Goal: Information Seeking & Learning: Learn about a topic

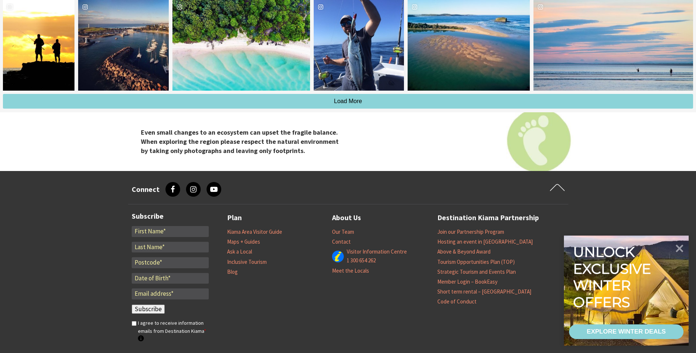
scroll to position [917, 0]
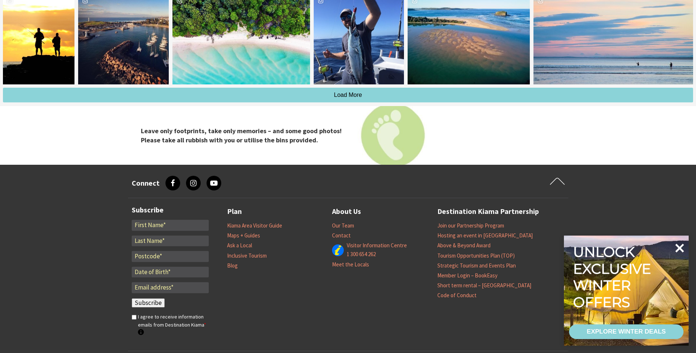
click at [681, 248] on icon at bounding box center [679, 248] width 18 height 18
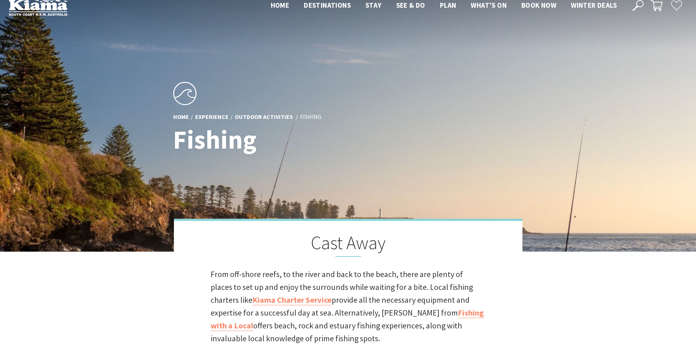
scroll to position [0, 0]
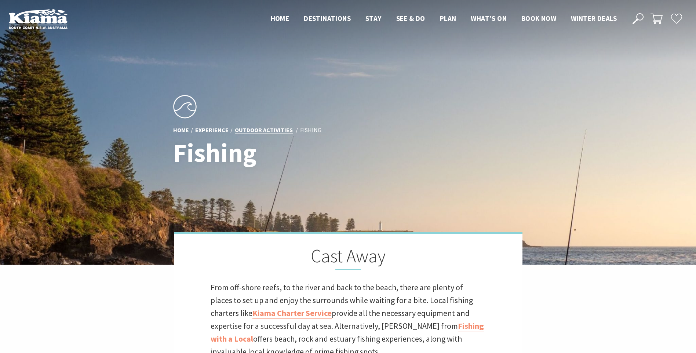
click at [267, 126] on link "Outdoor Activities" at bounding box center [264, 130] width 58 height 8
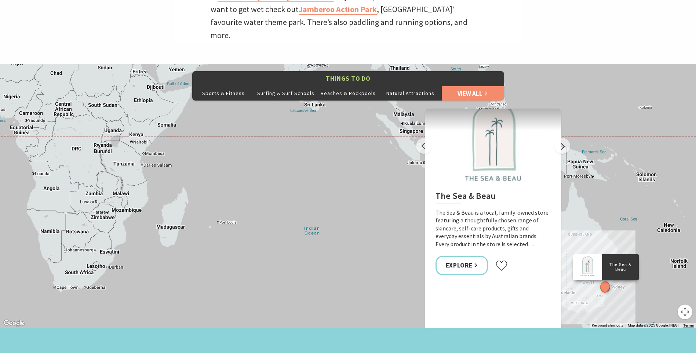
scroll to position [330, 0]
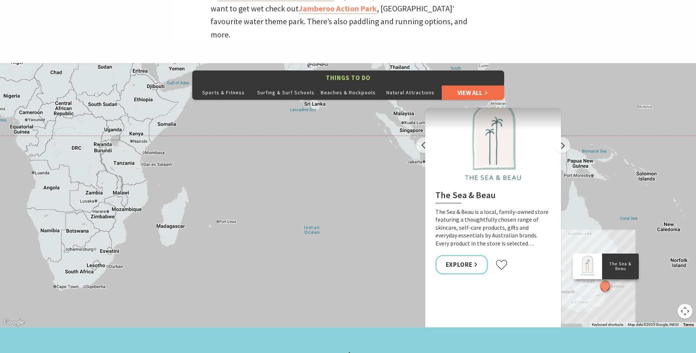
click at [472, 85] on link "View All" at bounding box center [473, 92] width 62 height 15
click at [481, 85] on link "View All" at bounding box center [473, 92] width 62 height 15
click at [401, 85] on button "Natural Attractions" at bounding box center [410, 92] width 62 height 15
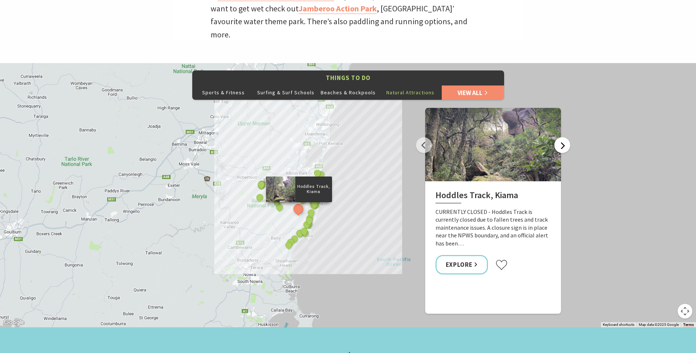
click at [560, 137] on button "Next" at bounding box center [562, 145] width 16 height 16
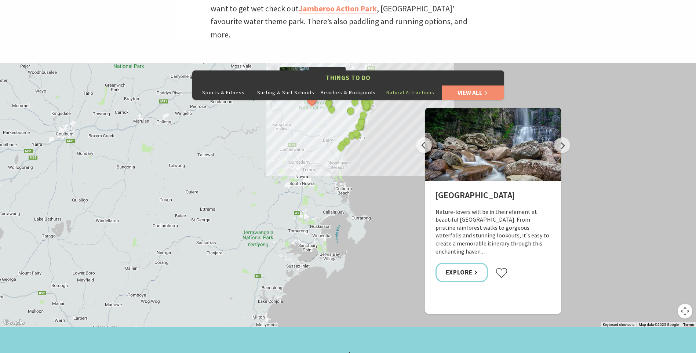
drag, startPoint x: 360, startPoint y: 250, endPoint x: 413, endPoint y: 152, distance: 111.4
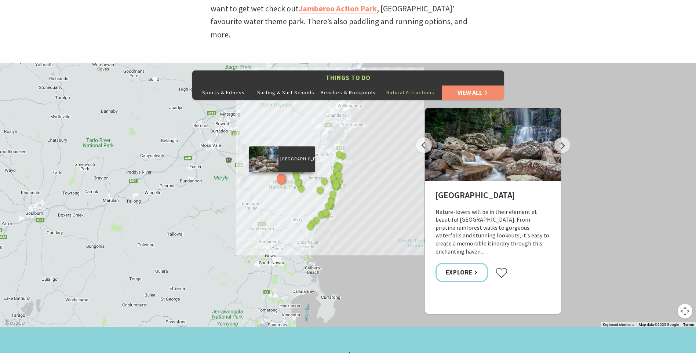
drag, startPoint x: 379, startPoint y: 127, endPoint x: 349, endPoint y: 207, distance: 85.5
click at [349, 207] on div "[GEOGRAPHIC_DATA], [GEOGRAPHIC_DATA] picnic area [GEOGRAPHIC_DATA] [GEOGRAPHIC_…" at bounding box center [348, 195] width 696 height 264
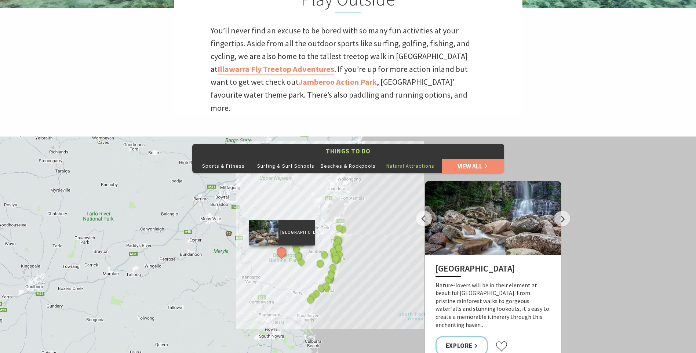
scroll to position [293, 0]
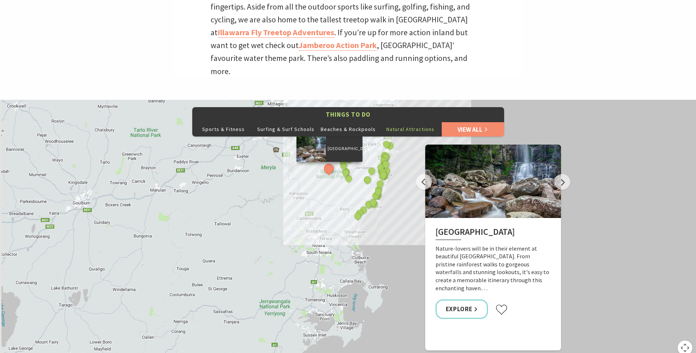
drag, startPoint x: 334, startPoint y: 272, endPoint x: 382, endPoint y: 219, distance: 71.2
click at [382, 219] on div "[GEOGRAPHIC_DATA], [GEOGRAPHIC_DATA] picnic area [GEOGRAPHIC_DATA] [GEOGRAPHIC_…" at bounding box center [348, 232] width 696 height 264
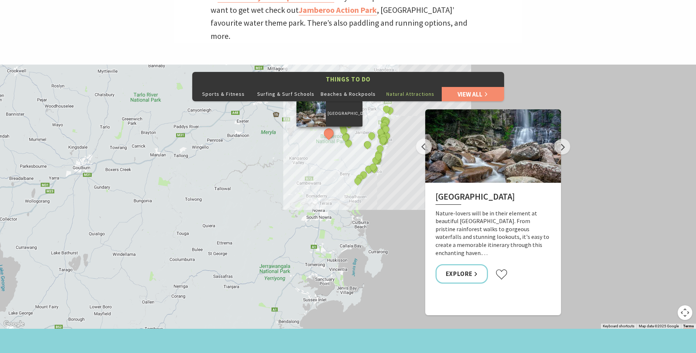
scroll to position [330, 0]
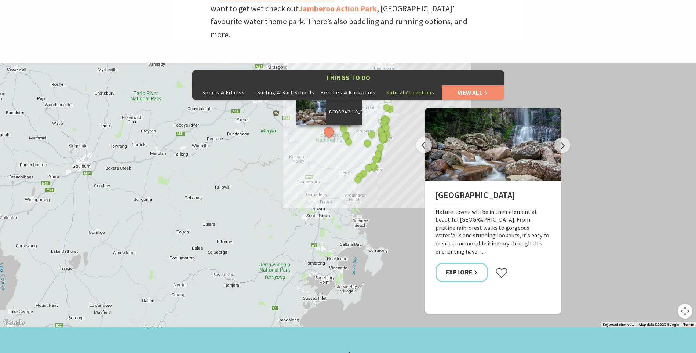
click at [563, 137] on button "Next" at bounding box center [562, 145] width 16 height 16
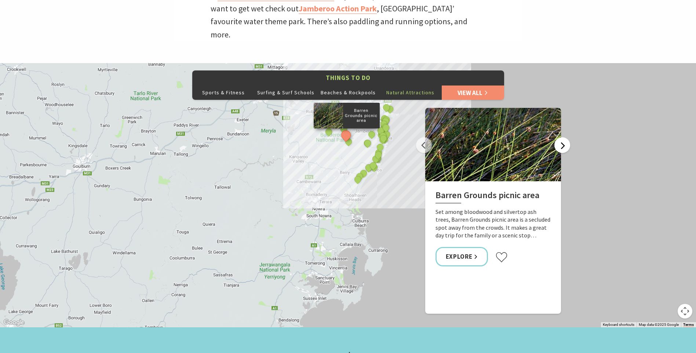
click at [563, 137] on button "Next" at bounding box center [562, 145] width 16 height 16
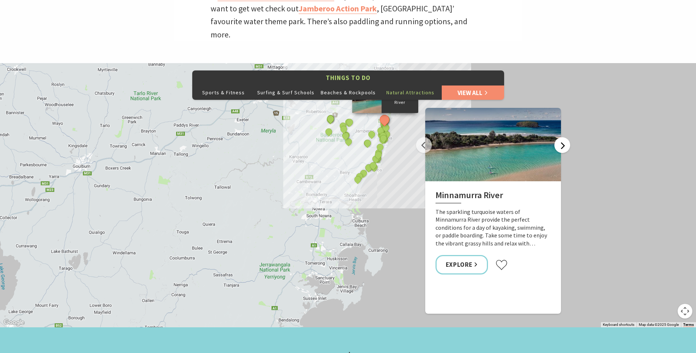
click at [563, 137] on button "Next" at bounding box center [562, 145] width 16 height 16
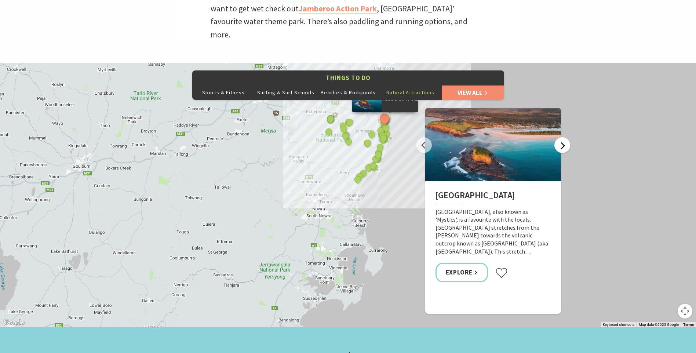
click at [563, 137] on button "Next" at bounding box center [562, 145] width 16 height 16
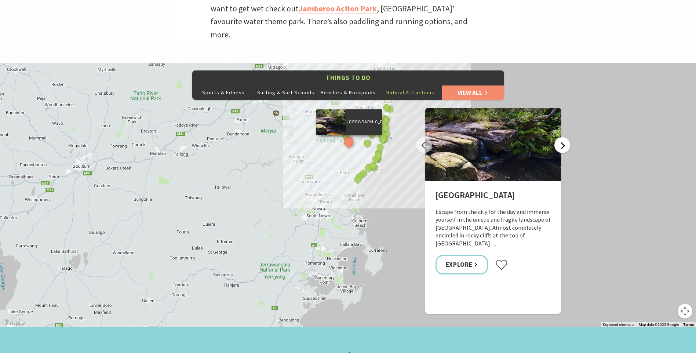
click at [563, 137] on button "Next" at bounding box center [562, 145] width 16 height 16
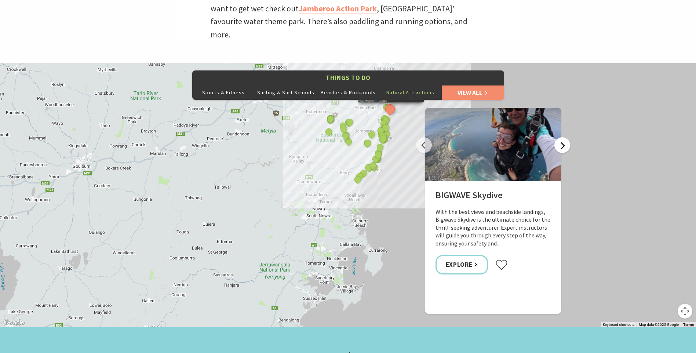
click at [563, 137] on button "Next" at bounding box center [562, 145] width 16 height 16
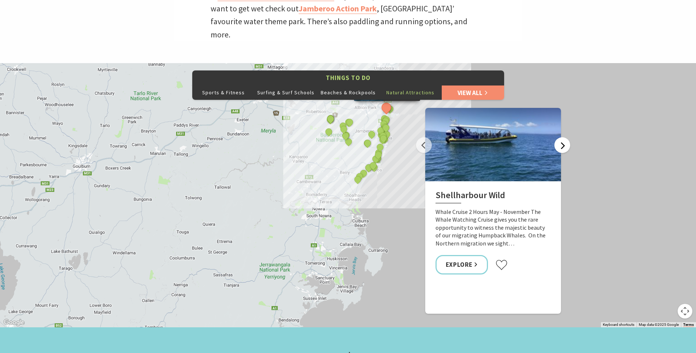
click at [563, 137] on button "Next" at bounding box center [562, 145] width 16 height 16
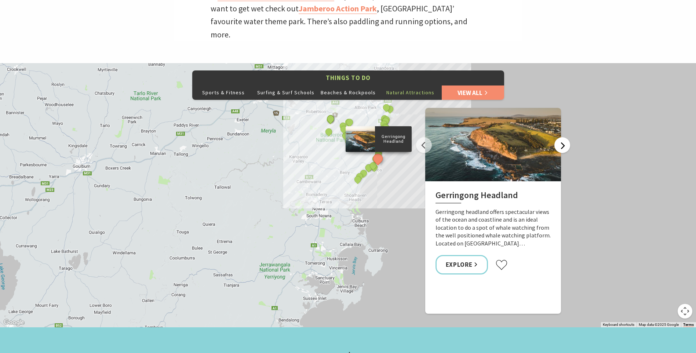
click at [563, 137] on button "Next" at bounding box center [562, 145] width 16 height 16
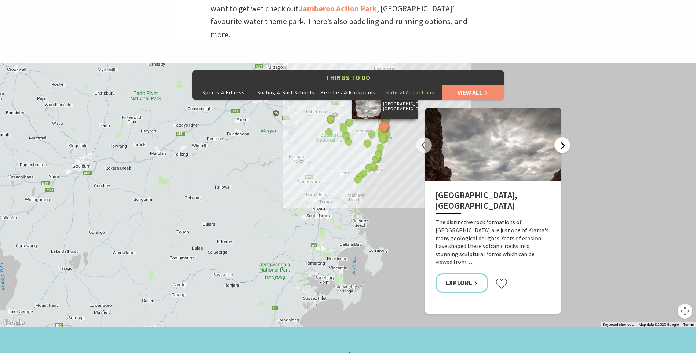
click at [563, 137] on button "Next" at bounding box center [562, 145] width 16 height 16
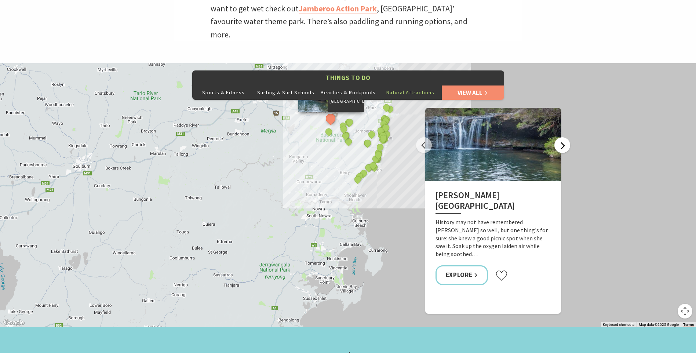
click at [563, 137] on button "Next" at bounding box center [562, 145] width 16 height 16
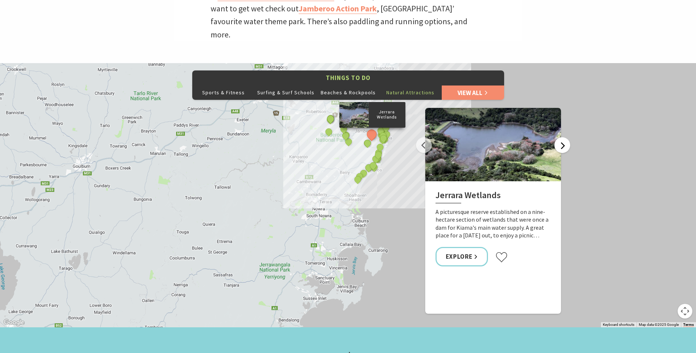
click at [563, 137] on button "Next" at bounding box center [562, 145] width 16 height 16
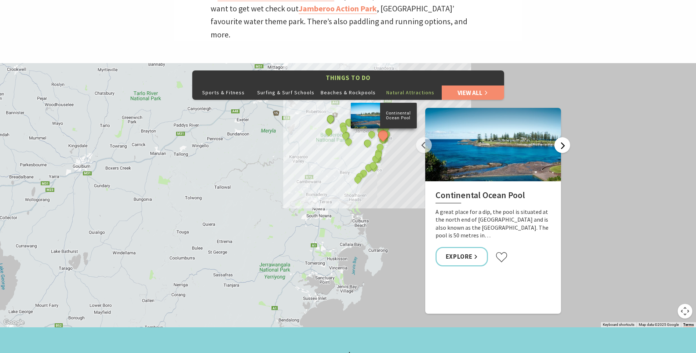
click at [563, 137] on button "Next" at bounding box center [562, 145] width 16 height 16
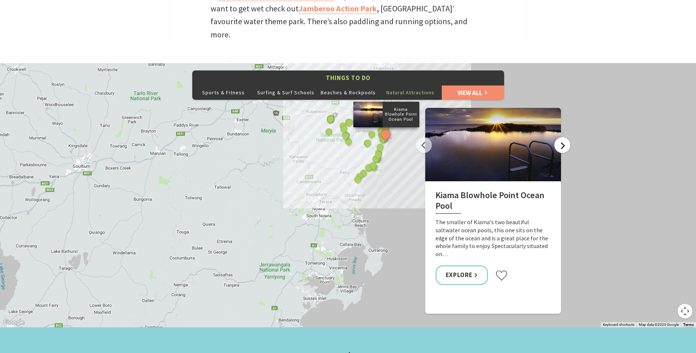
click at [563, 137] on button "Next" at bounding box center [562, 145] width 16 height 16
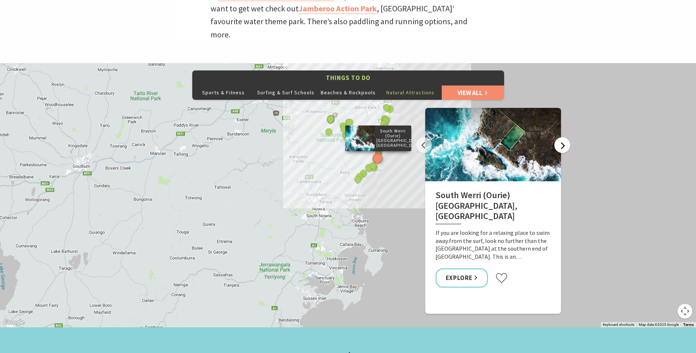
click at [563, 137] on button "Next" at bounding box center [562, 145] width 16 height 16
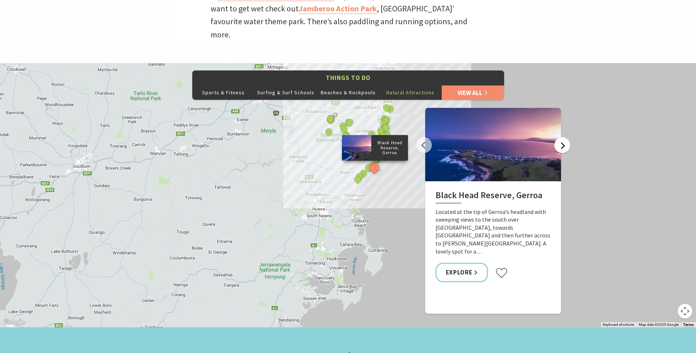
click at [563, 137] on button "Next" at bounding box center [562, 145] width 16 height 16
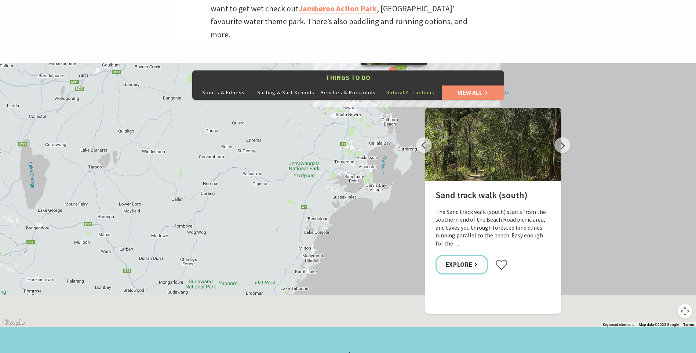
drag, startPoint x: 359, startPoint y: 238, endPoint x: 388, endPoint y: 136, distance: 106.0
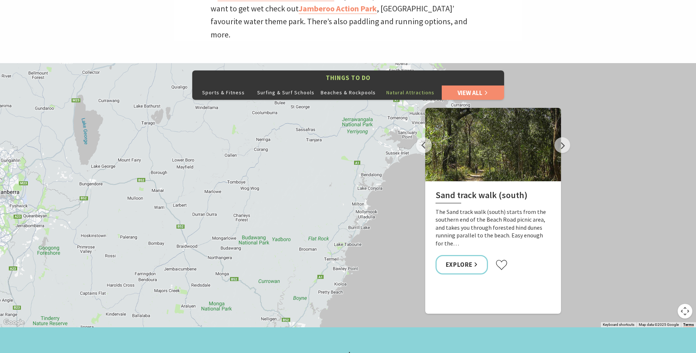
drag, startPoint x: 338, startPoint y: 217, endPoint x: 393, endPoint y: 172, distance: 70.3
click at [393, 172] on div "[GEOGRAPHIC_DATA], [GEOGRAPHIC_DATA] picnic area [GEOGRAPHIC_DATA] [GEOGRAPHIC_…" at bounding box center [348, 195] width 696 height 264
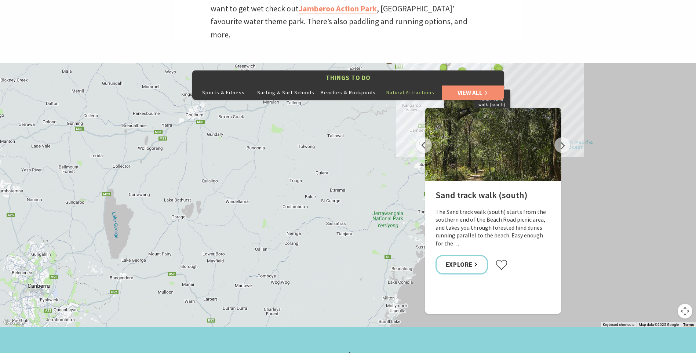
drag, startPoint x: 261, startPoint y: 199, endPoint x: 294, endPoint y: 293, distance: 99.3
click at [294, 293] on div "[GEOGRAPHIC_DATA], [GEOGRAPHIC_DATA] picnic area [GEOGRAPHIC_DATA] [GEOGRAPHIC_…" at bounding box center [348, 195] width 696 height 264
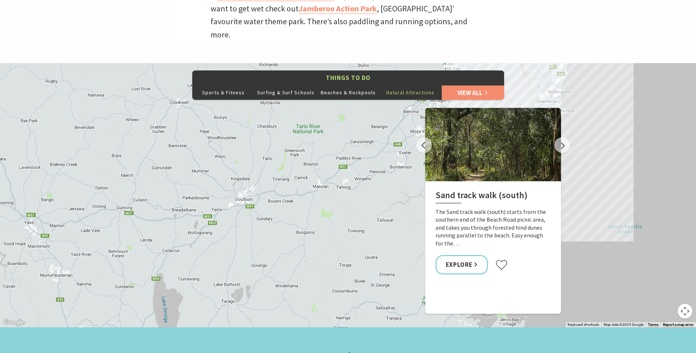
drag, startPoint x: 312, startPoint y: 181, endPoint x: 362, endPoint y: 271, distance: 102.6
click at [362, 271] on div "[GEOGRAPHIC_DATA], [GEOGRAPHIC_DATA] picnic area [GEOGRAPHIC_DATA] [GEOGRAPHIC_…" at bounding box center [348, 195] width 696 height 264
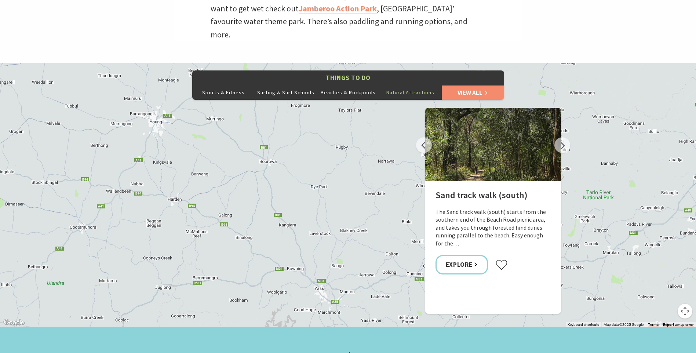
drag, startPoint x: 109, startPoint y: 195, endPoint x: 399, endPoint y: 260, distance: 297.2
click at [399, 260] on div "[GEOGRAPHIC_DATA], [GEOGRAPHIC_DATA] picnic area [GEOGRAPHIC_DATA] [GEOGRAPHIC_…" at bounding box center [348, 195] width 696 height 264
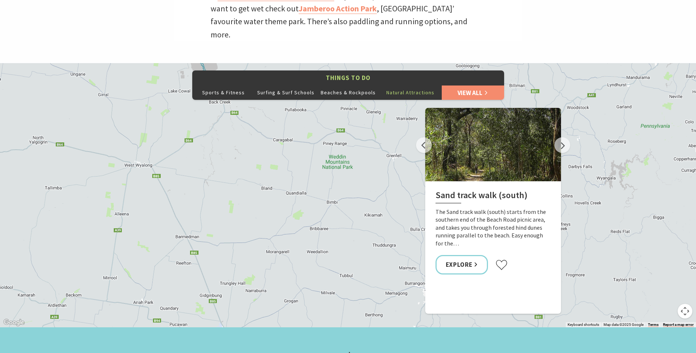
drag, startPoint x: 94, startPoint y: 199, endPoint x: 370, endPoint y: 369, distance: 323.6
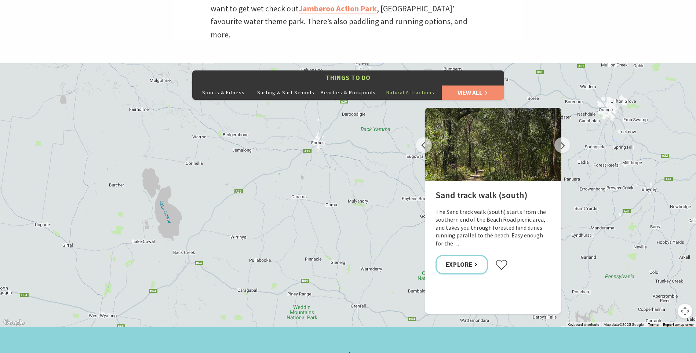
drag, startPoint x: 327, startPoint y: 168, endPoint x: 351, endPoint y: 304, distance: 138.4
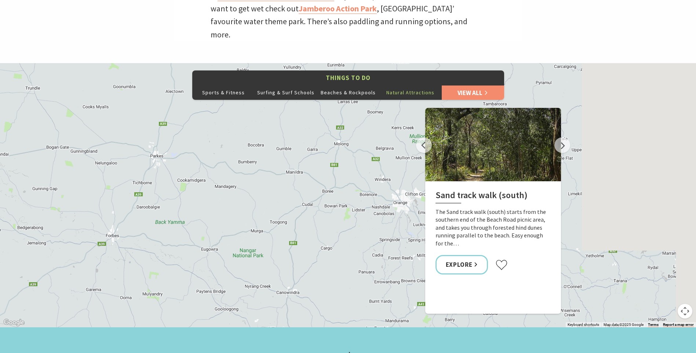
drag, startPoint x: 302, startPoint y: 143, endPoint x: 73, endPoint y: 234, distance: 246.2
click at [73, 234] on div "[GEOGRAPHIC_DATA], [GEOGRAPHIC_DATA] picnic area [GEOGRAPHIC_DATA] [GEOGRAPHIC_…" at bounding box center [348, 195] width 696 height 264
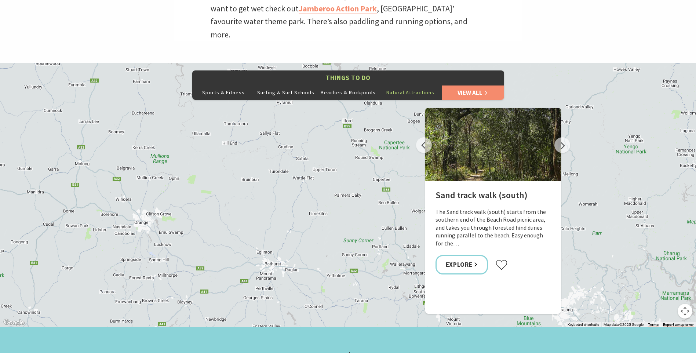
drag, startPoint x: 375, startPoint y: 152, endPoint x: 141, endPoint y: 176, distance: 234.8
click at [141, 176] on div "[GEOGRAPHIC_DATA], [GEOGRAPHIC_DATA] picnic area [GEOGRAPHIC_DATA] [GEOGRAPHIC_…" at bounding box center [348, 195] width 696 height 264
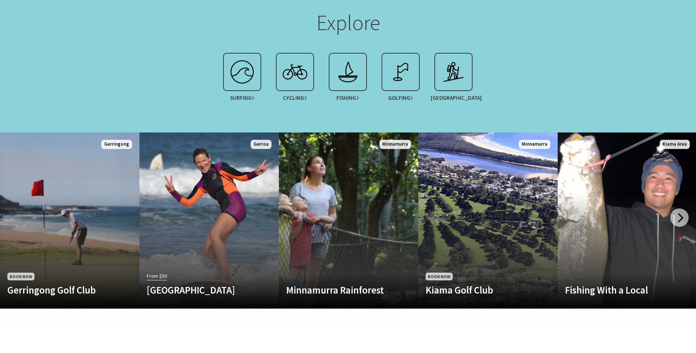
scroll to position [697, 0]
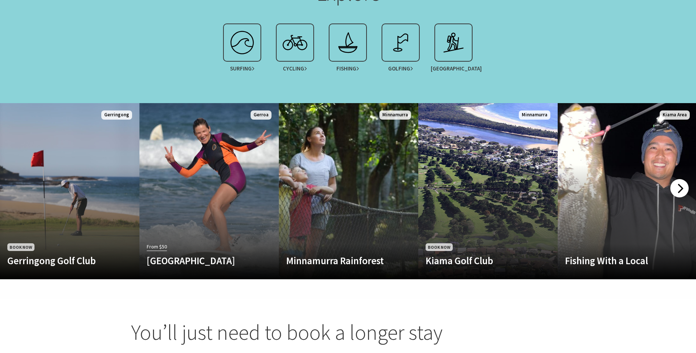
click at [686, 179] on div at bounding box center [679, 188] width 18 height 18
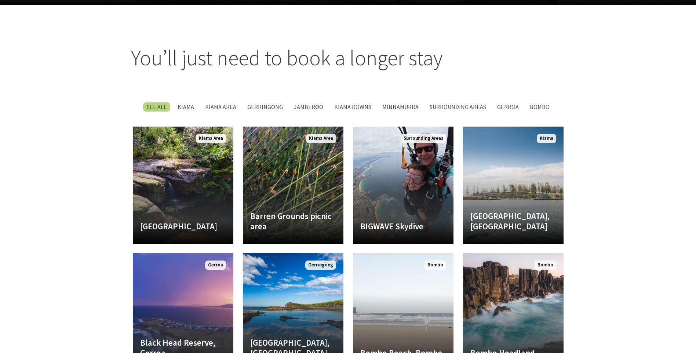
scroll to position [953, 0]
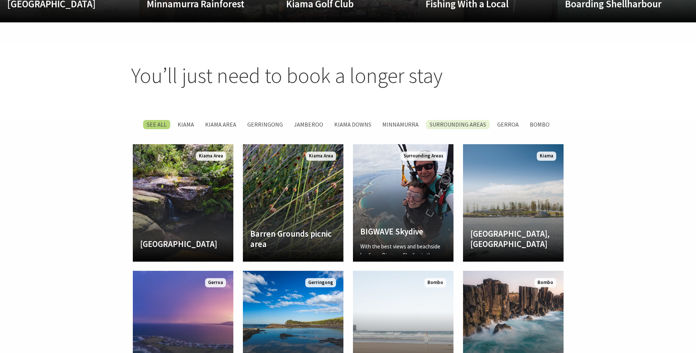
click at [456, 120] on label "Surrounding Areas" at bounding box center [458, 124] width 64 height 9
click at [0, 0] on input "Surrounding Areas" at bounding box center [0, 0] width 0 height 0
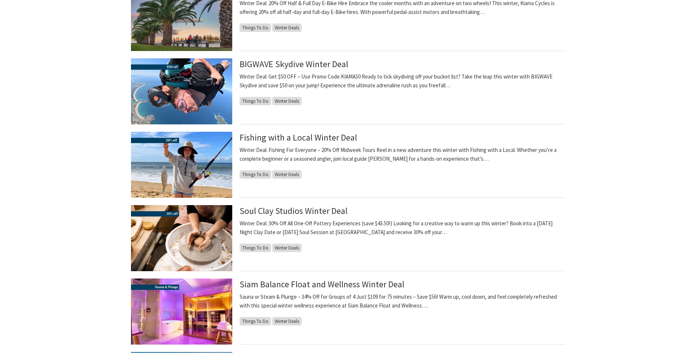
scroll to position [550, 0]
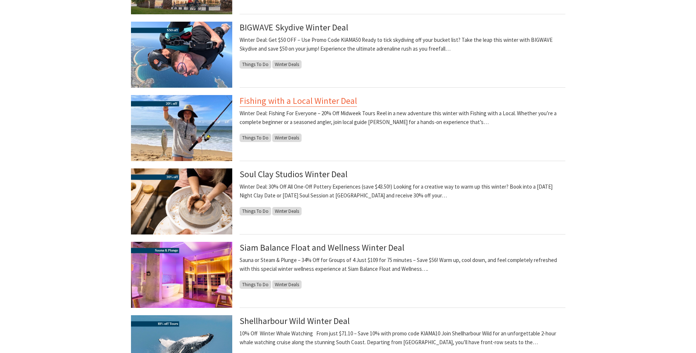
click at [275, 100] on link "Fishing with a Local Winter Deal" at bounding box center [297, 101] width 117 height 12
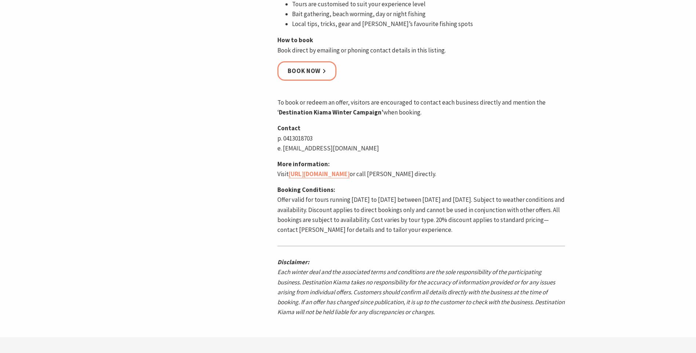
scroll to position [477, 0]
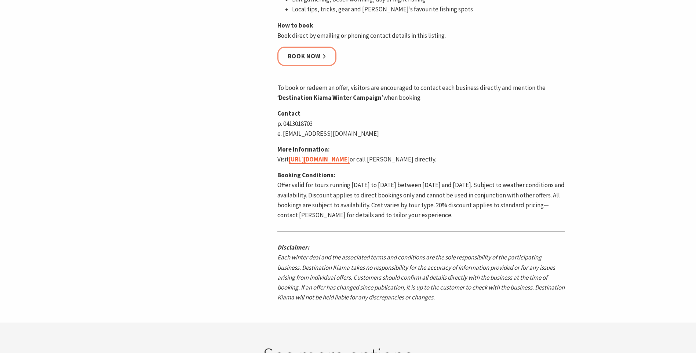
click at [349, 158] on link "[URL][DOMAIN_NAME]" at bounding box center [319, 159] width 61 height 8
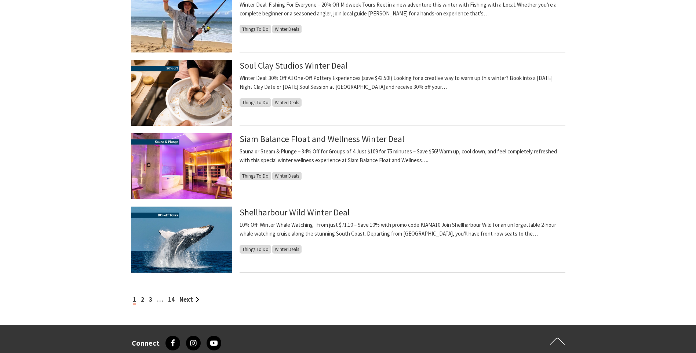
scroll to position [660, 0]
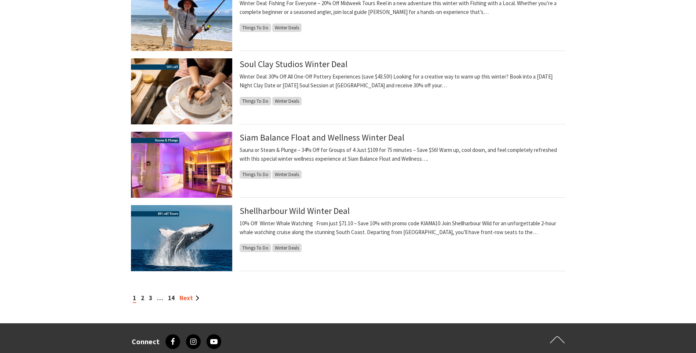
click at [192, 300] on link "Next" at bounding box center [189, 298] width 20 height 8
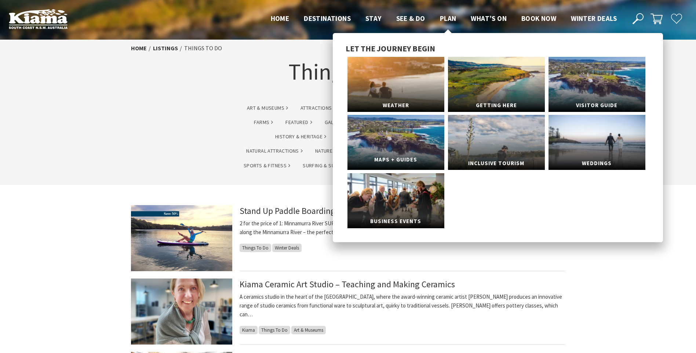
click at [407, 147] on link "Maps + Guides" at bounding box center [395, 142] width 97 height 55
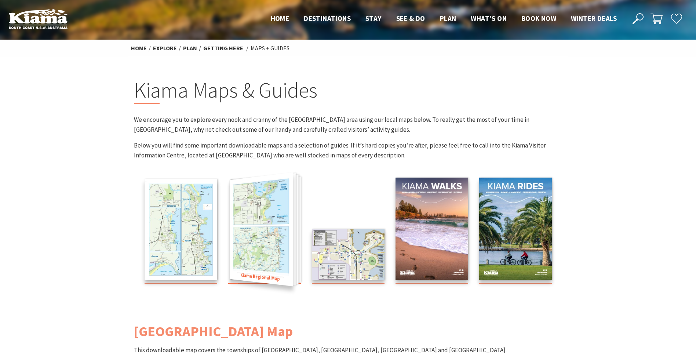
click at [264, 261] on img at bounding box center [260, 229] width 63 height 114
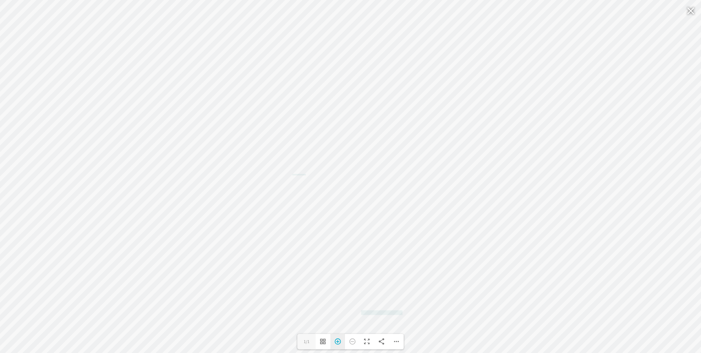
click at [340, 342] on div "Zoom In" at bounding box center [337, 341] width 15 height 15
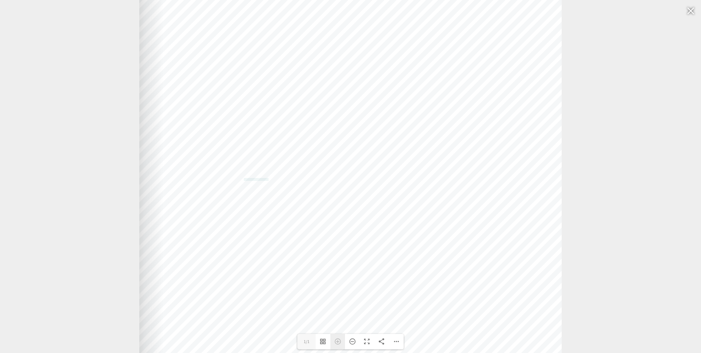
click at [340, 342] on div "Zoom In" at bounding box center [337, 341] width 15 height 15
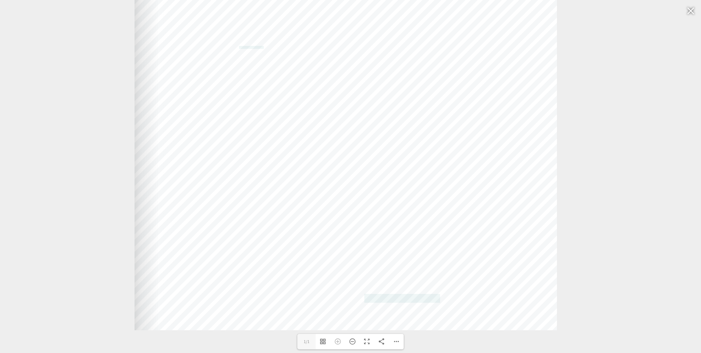
drag, startPoint x: 415, startPoint y: 290, endPoint x: 403, endPoint y: 114, distance: 176.0
click at [404, 114] on div "Web: www.kiama.com.au www.cartodraft.com.au" at bounding box center [346, 36] width 422 height 587
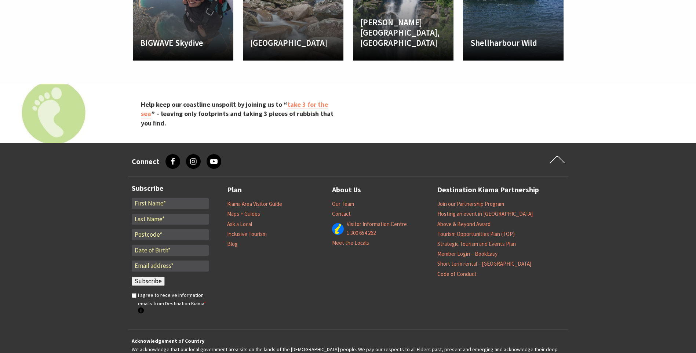
scroll to position [1197, 0]
